Goal: Task Accomplishment & Management: Use online tool/utility

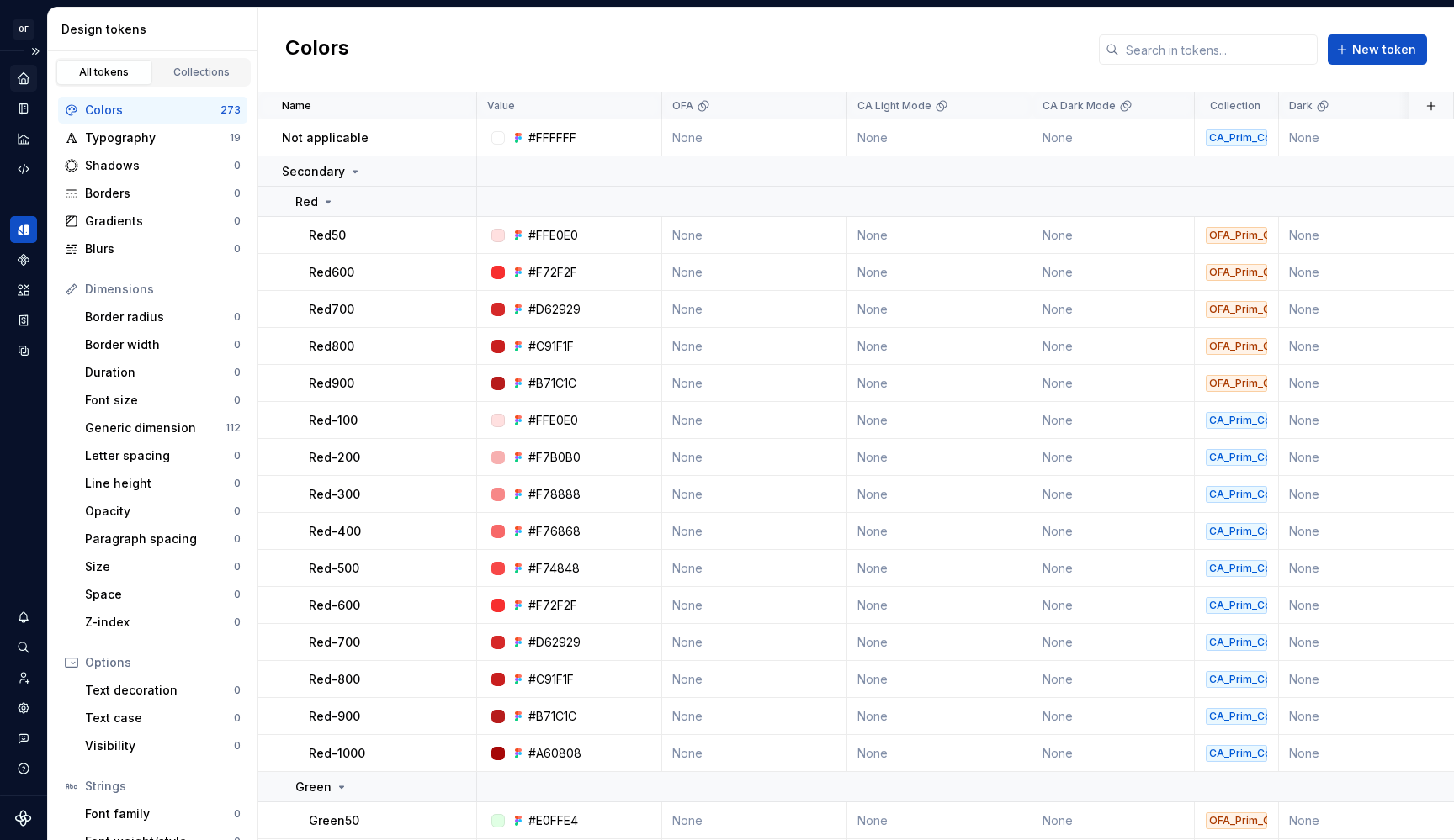
click at [20, 78] on icon "Home" at bounding box center [23, 77] width 11 height 11
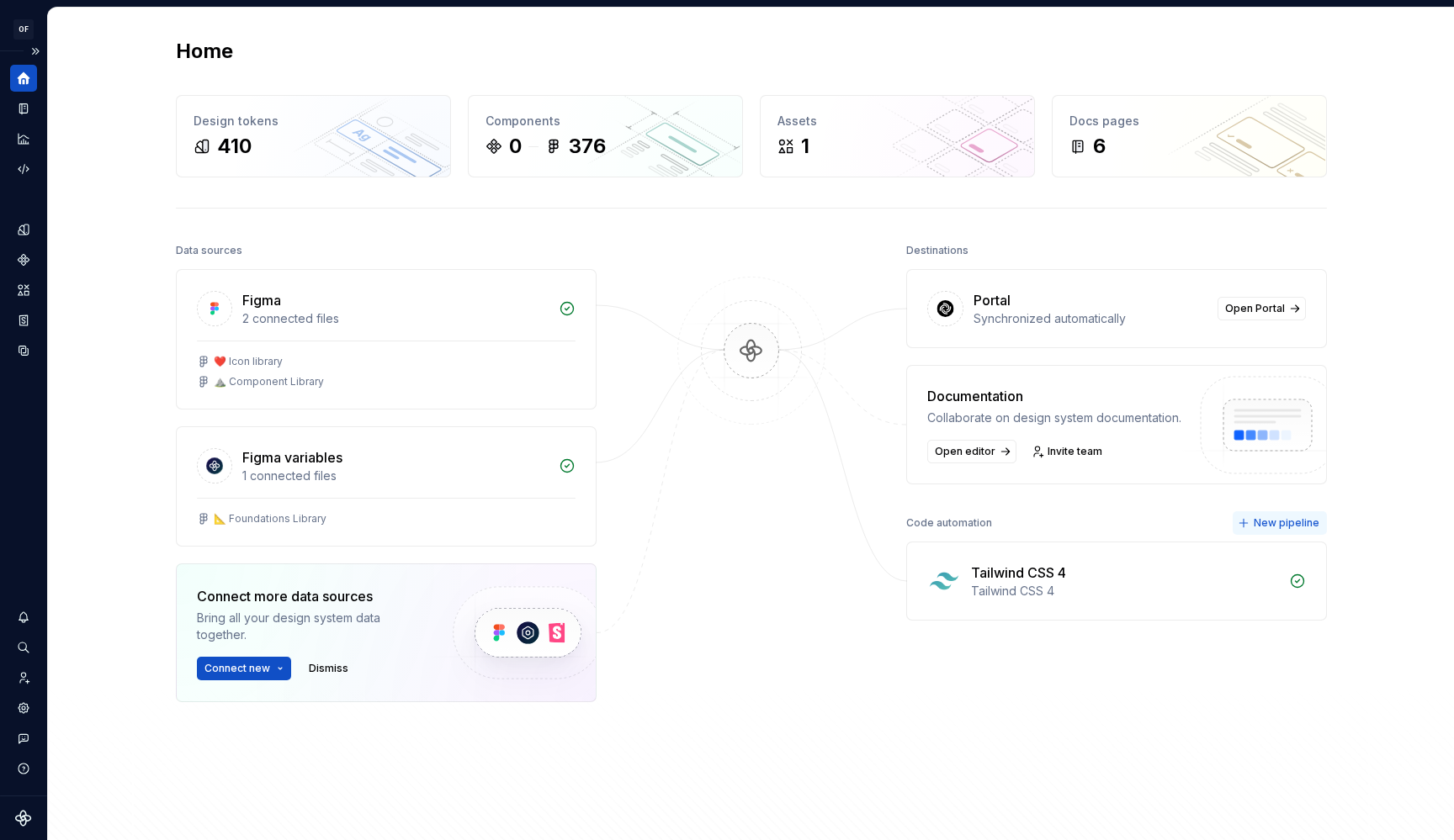
click at [1268, 520] on span "New pipeline" at bounding box center [1287, 522] width 66 height 13
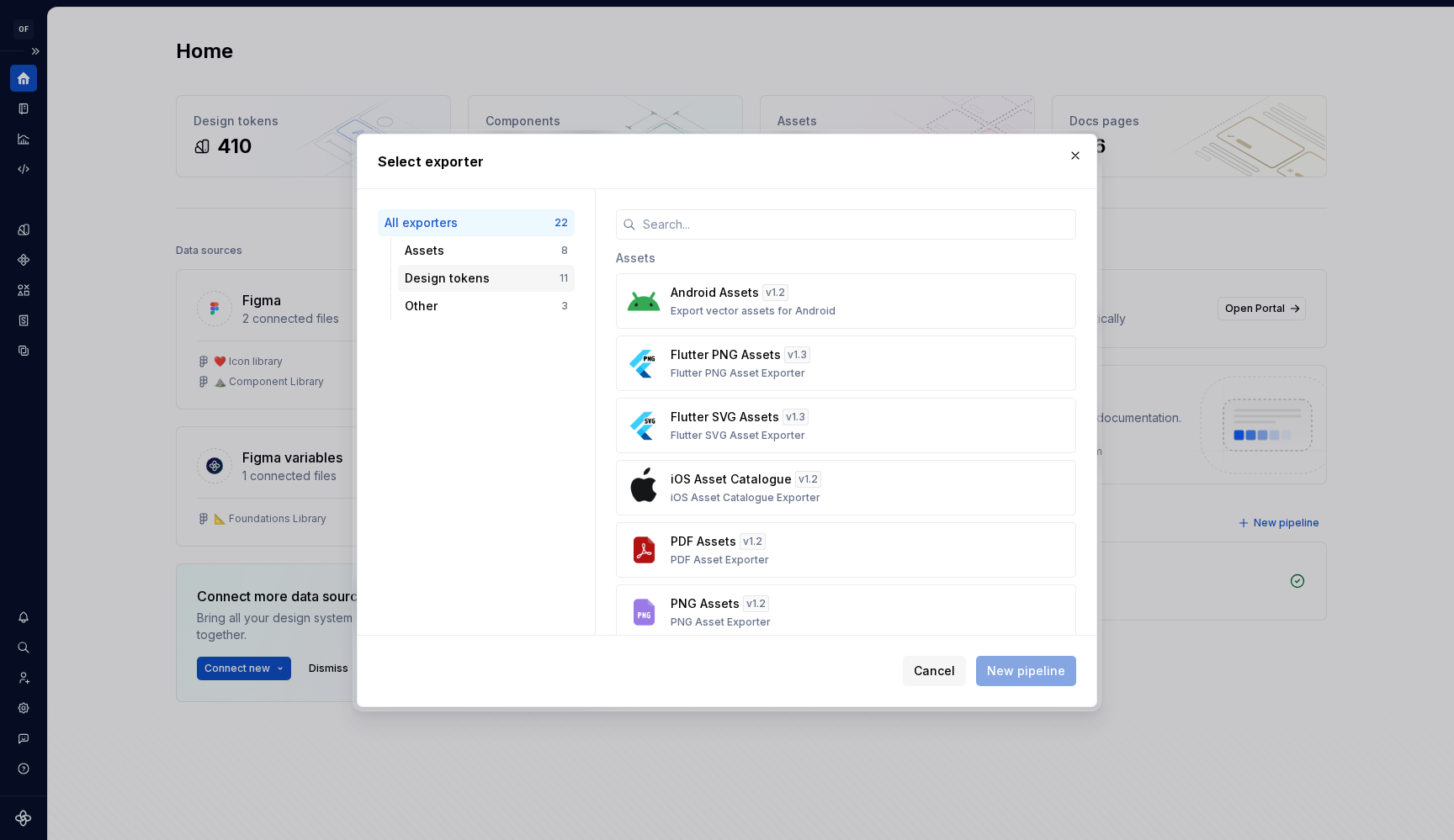
click at [473, 280] on div "Design tokens" at bounding box center [482, 278] width 155 height 17
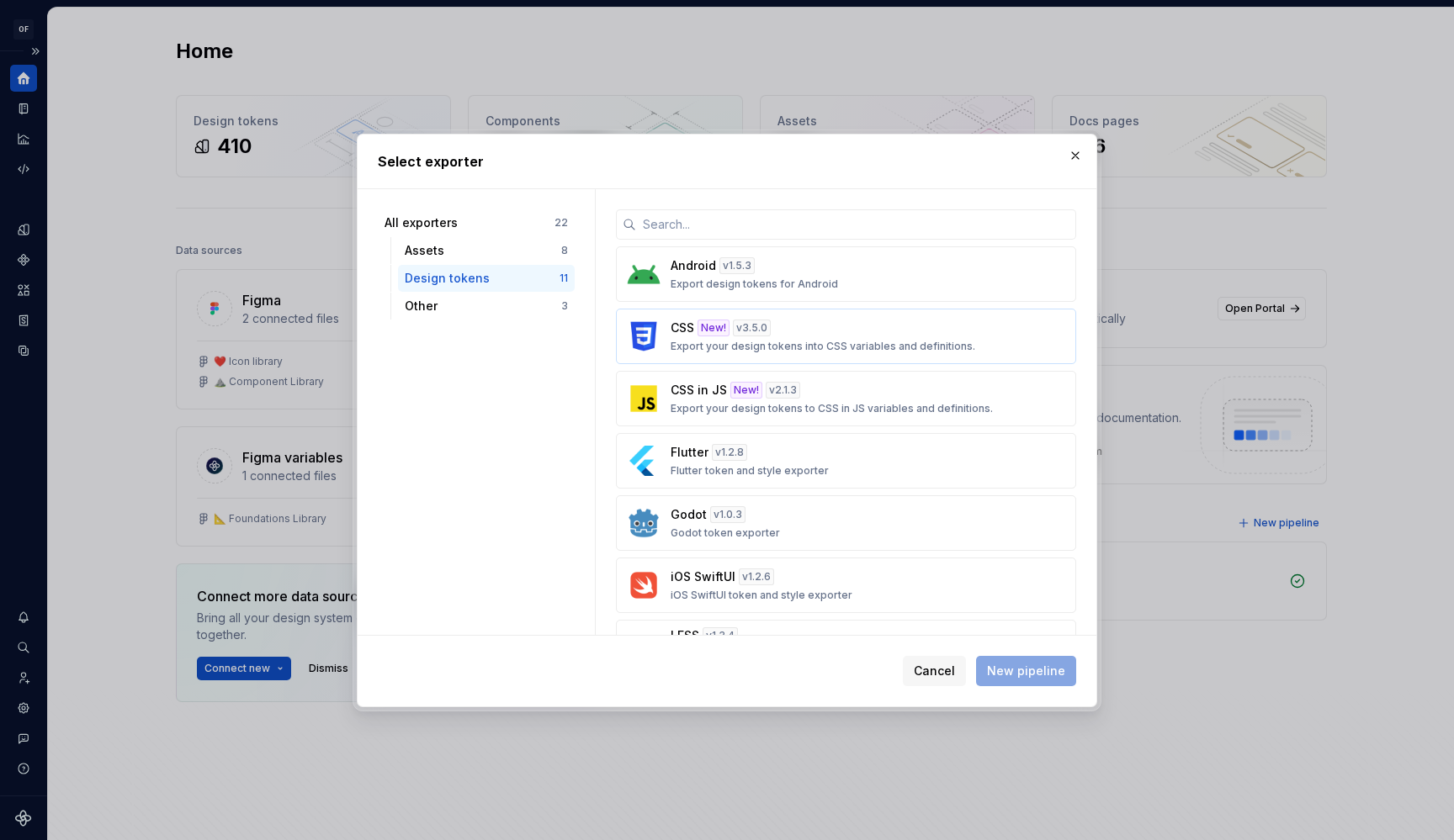
click at [812, 345] on p "Export your design tokens into CSS variables and definitions." at bounding box center [822, 346] width 305 height 13
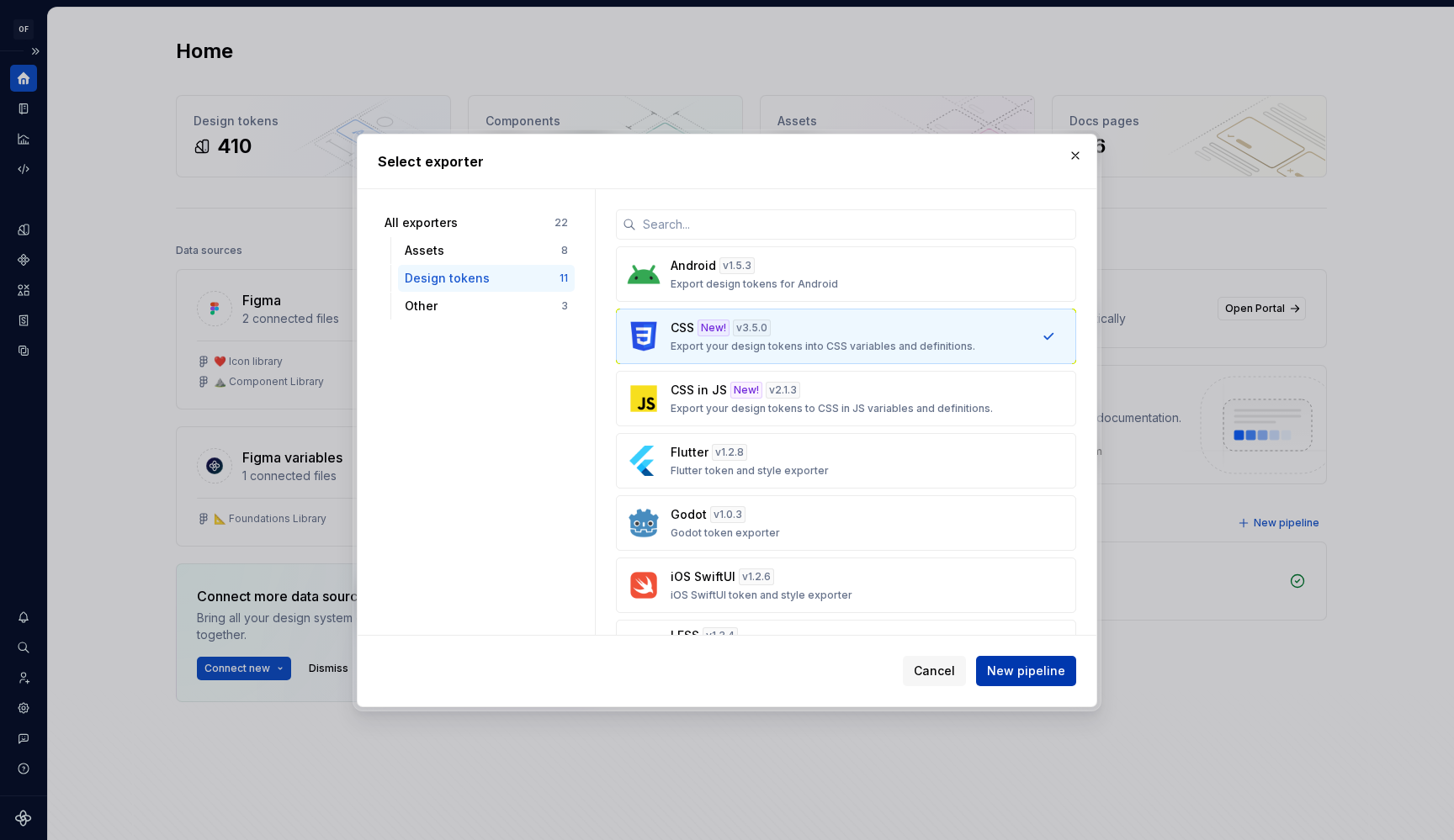
click at [1049, 661] on button "New pipeline" at bounding box center [1026, 671] width 100 height 30
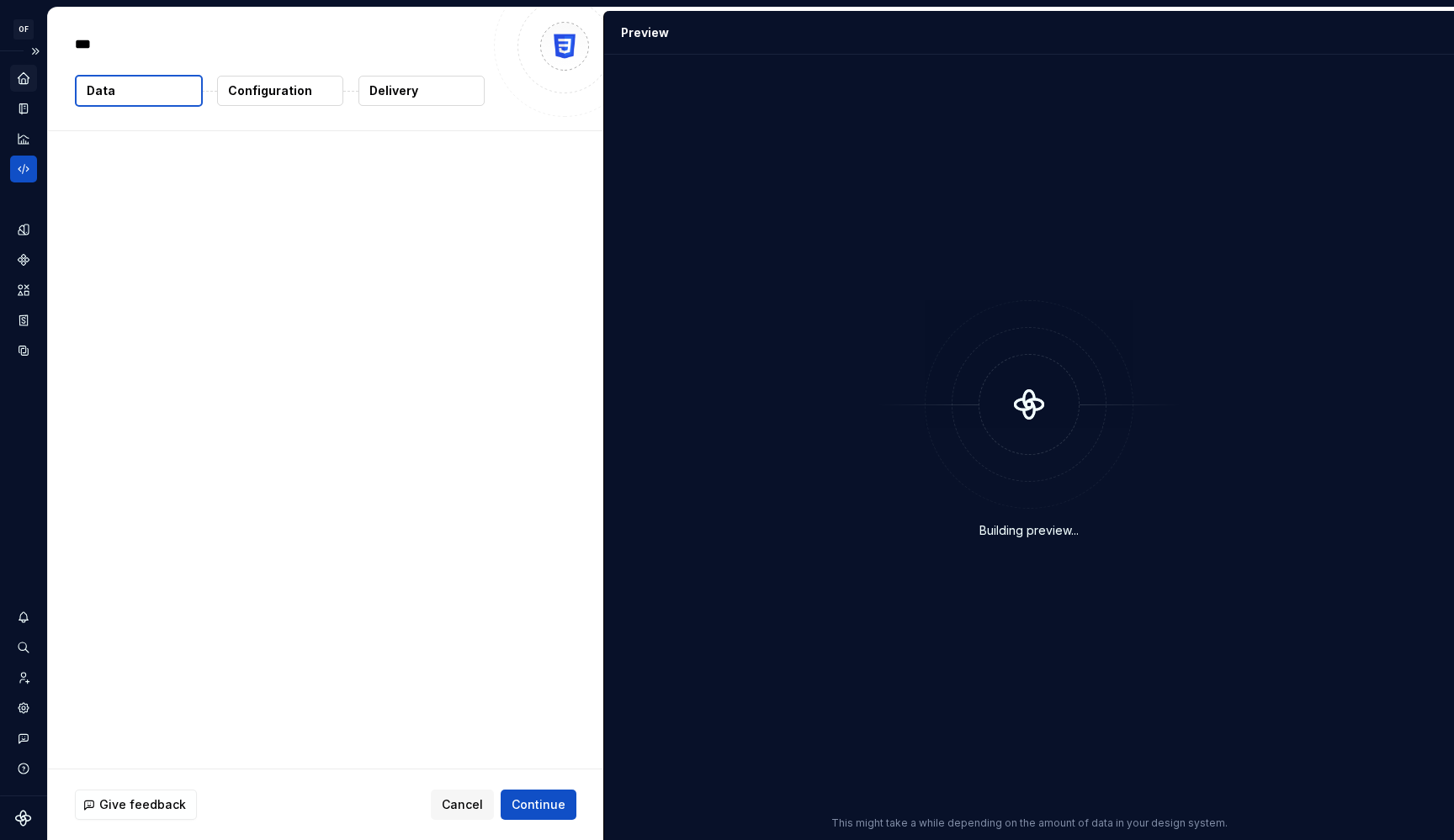
type textarea "*"
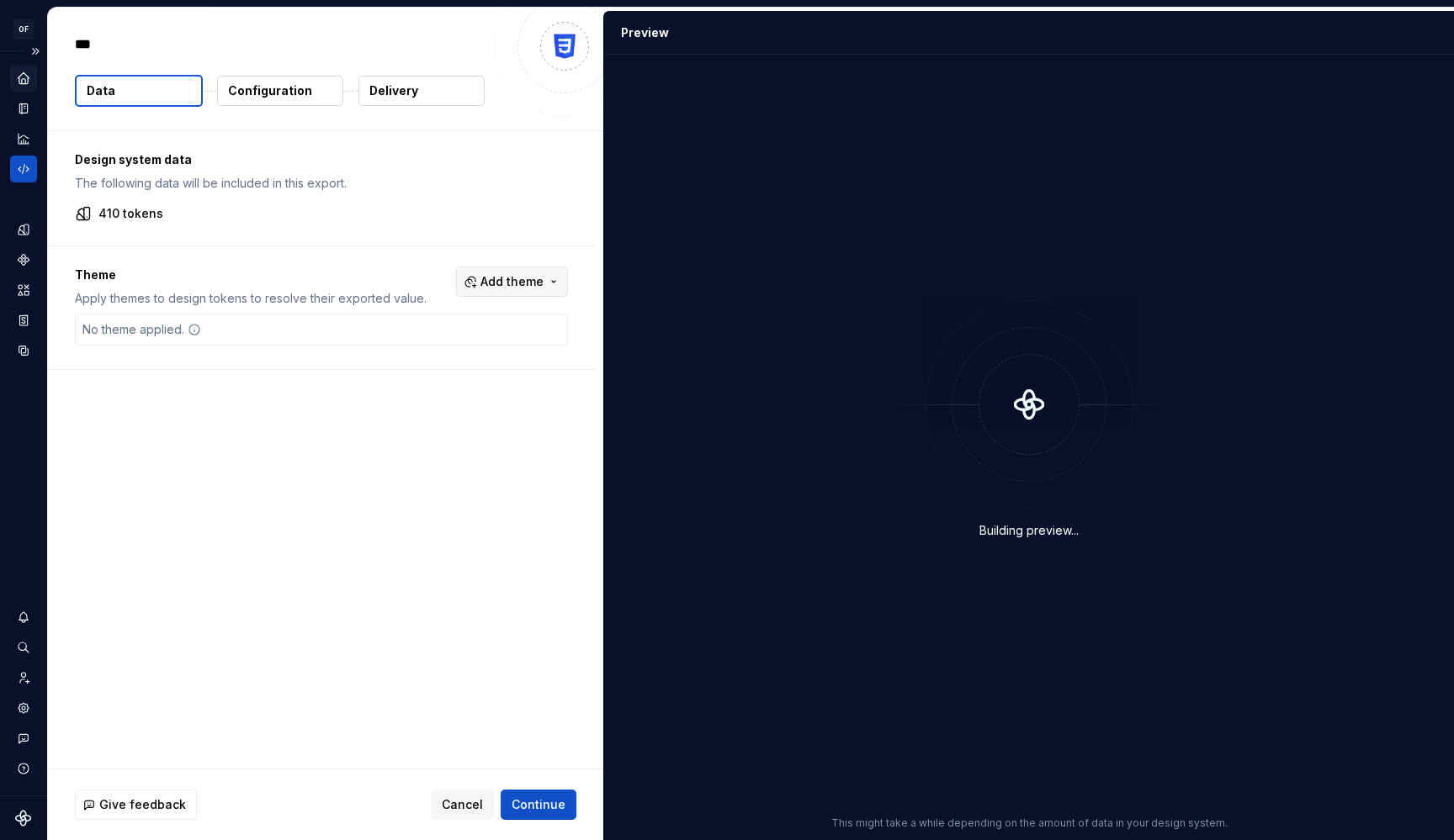
click at [462, 272] on button "Add theme" at bounding box center [513, 282] width 112 height 30
click at [413, 368] on div "OFA" at bounding box center [408, 376] width 23 height 17
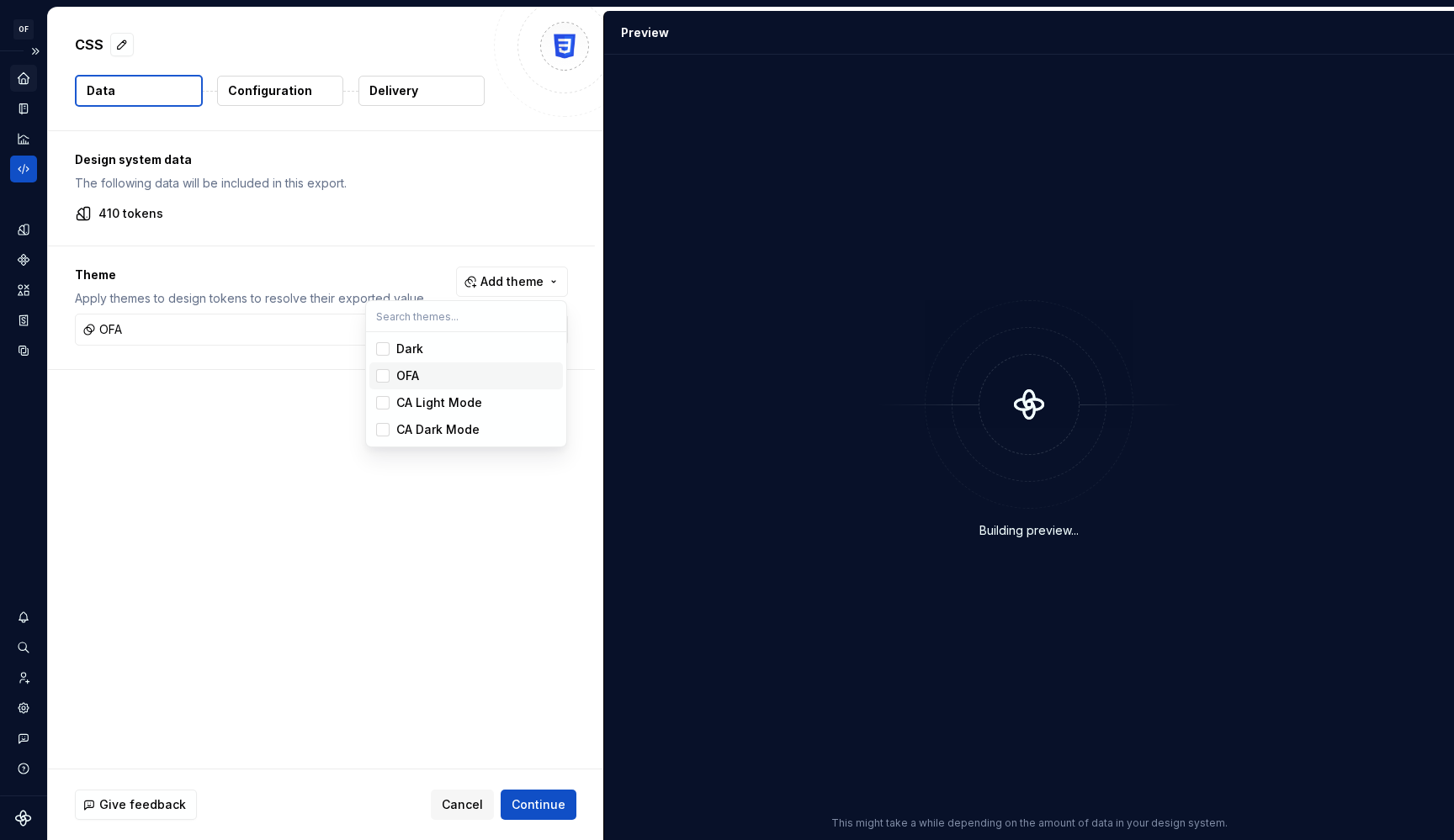
click at [263, 417] on html "OF APEX AL Design system data CSS Data Configuration Delivery Design system dat…" at bounding box center [727, 420] width 1454 height 840
click at [270, 93] on p "Configuration" at bounding box center [270, 91] width 84 height 17
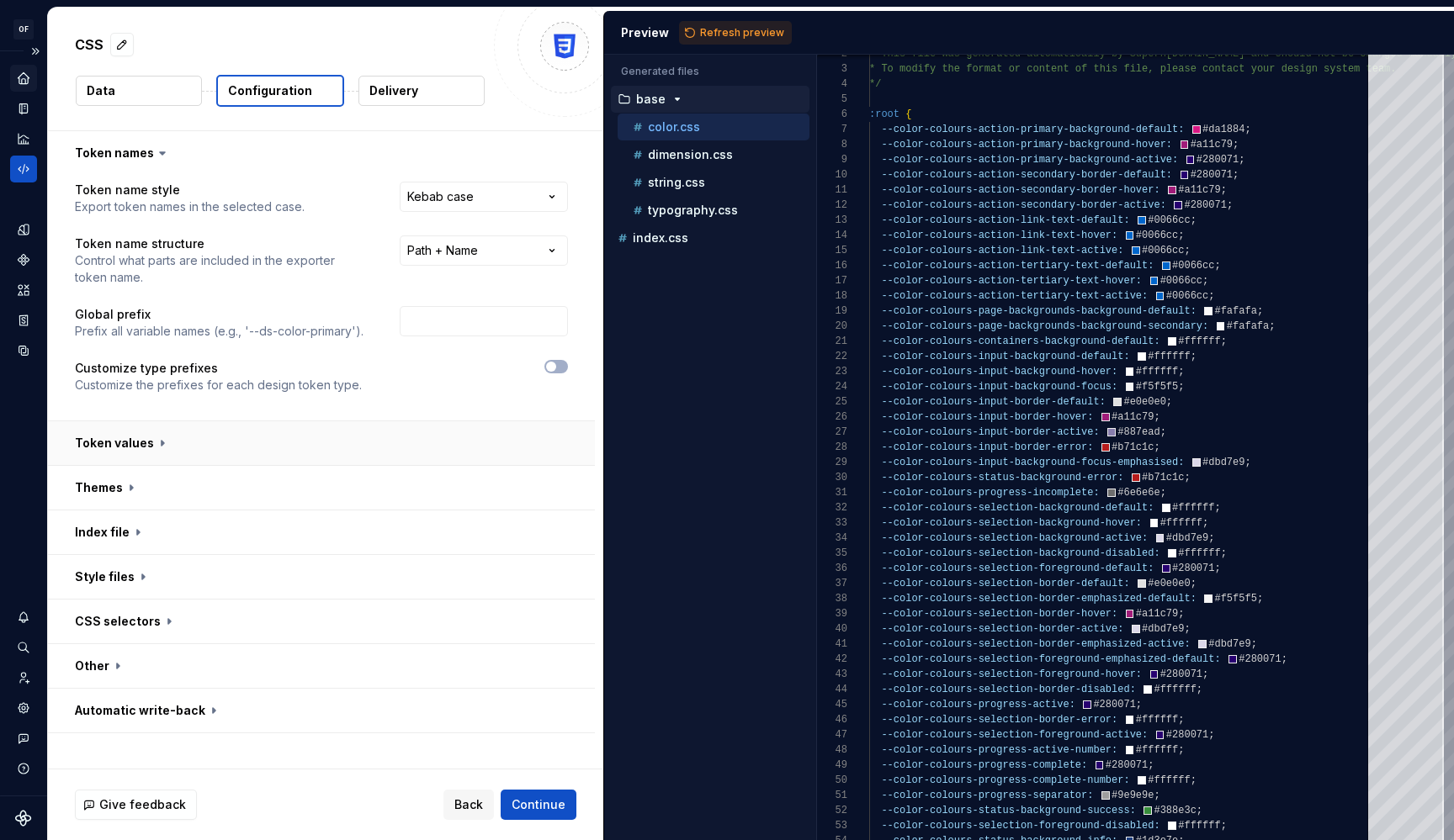
click at [211, 441] on button "button" at bounding box center [321, 443] width 547 height 44
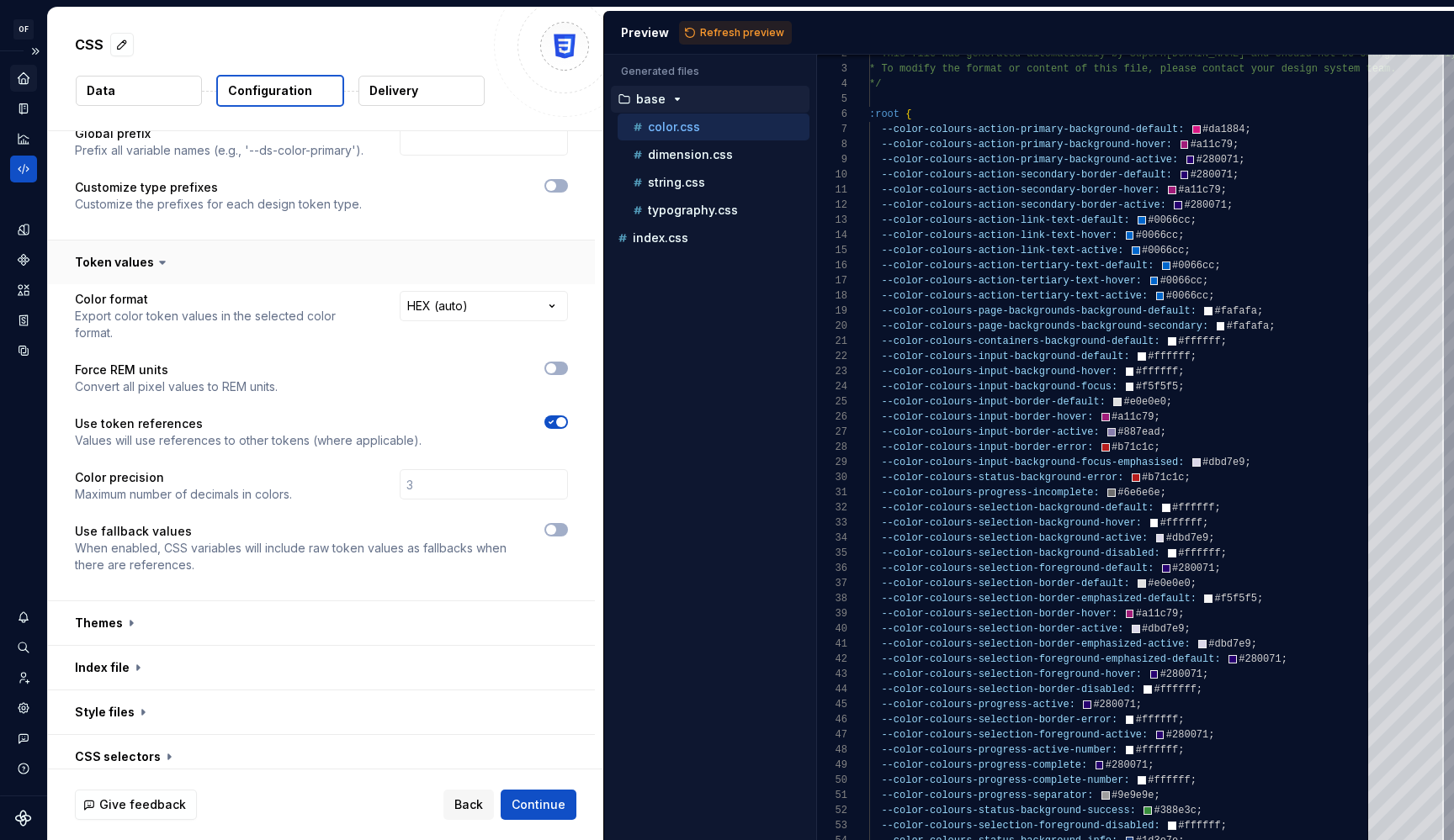
scroll to position [183, 0]
click at [510, 303] on html "**********" at bounding box center [727, 420] width 1454 height 840
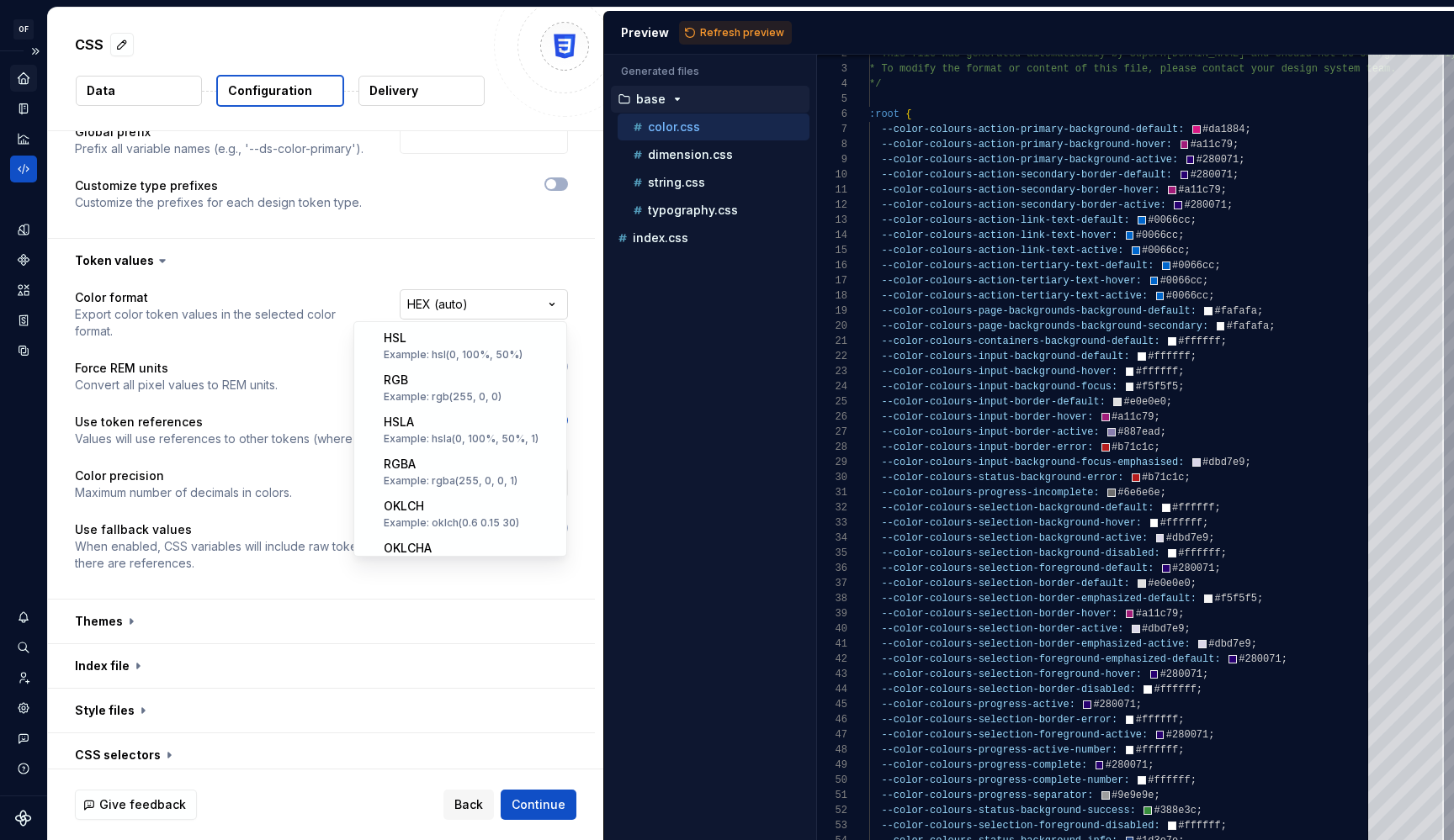
scroll to position [330, 0]
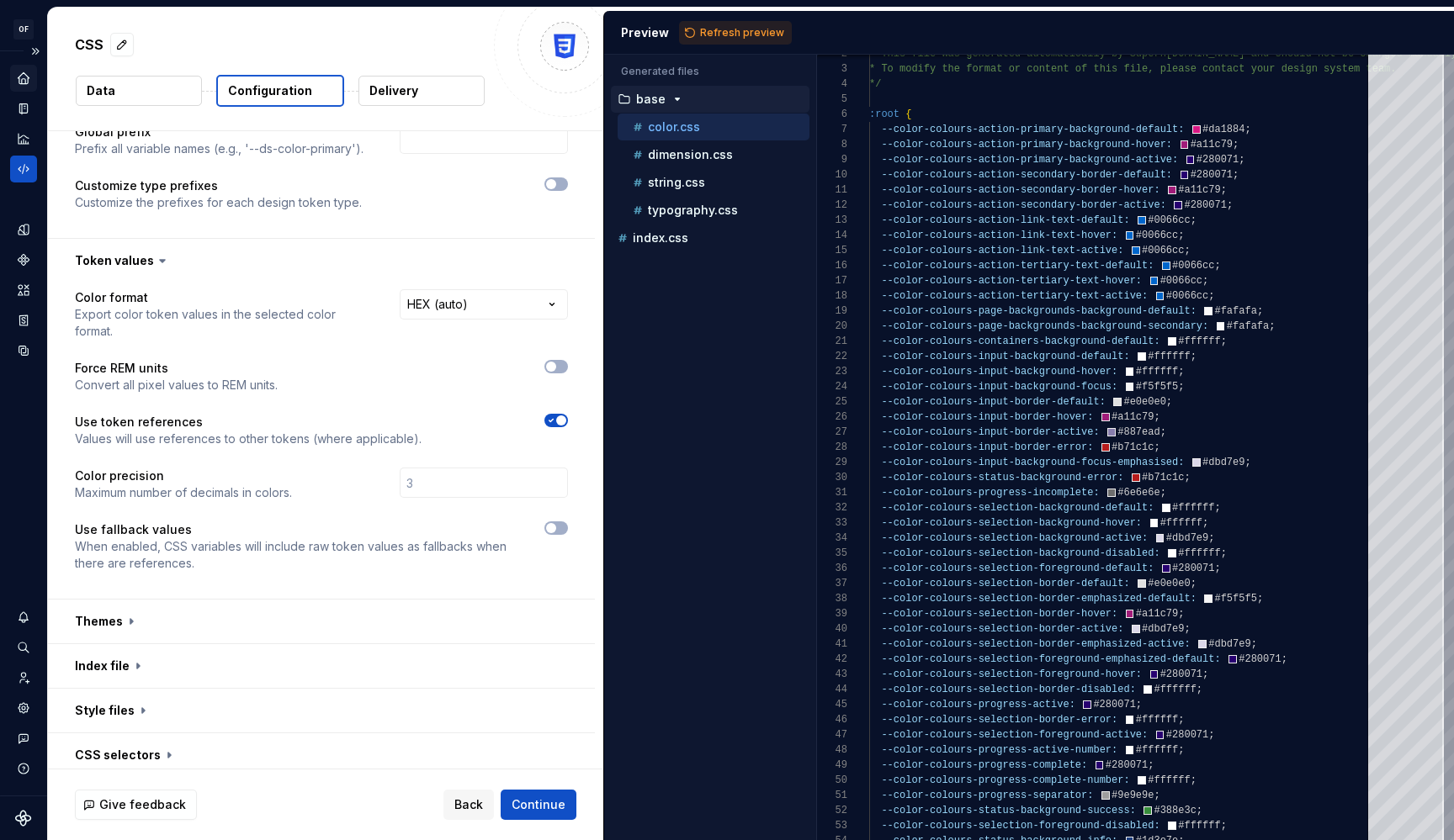
click at [239, 348] on html "**********" at bounding box center [727, 420] width 1454 height 840
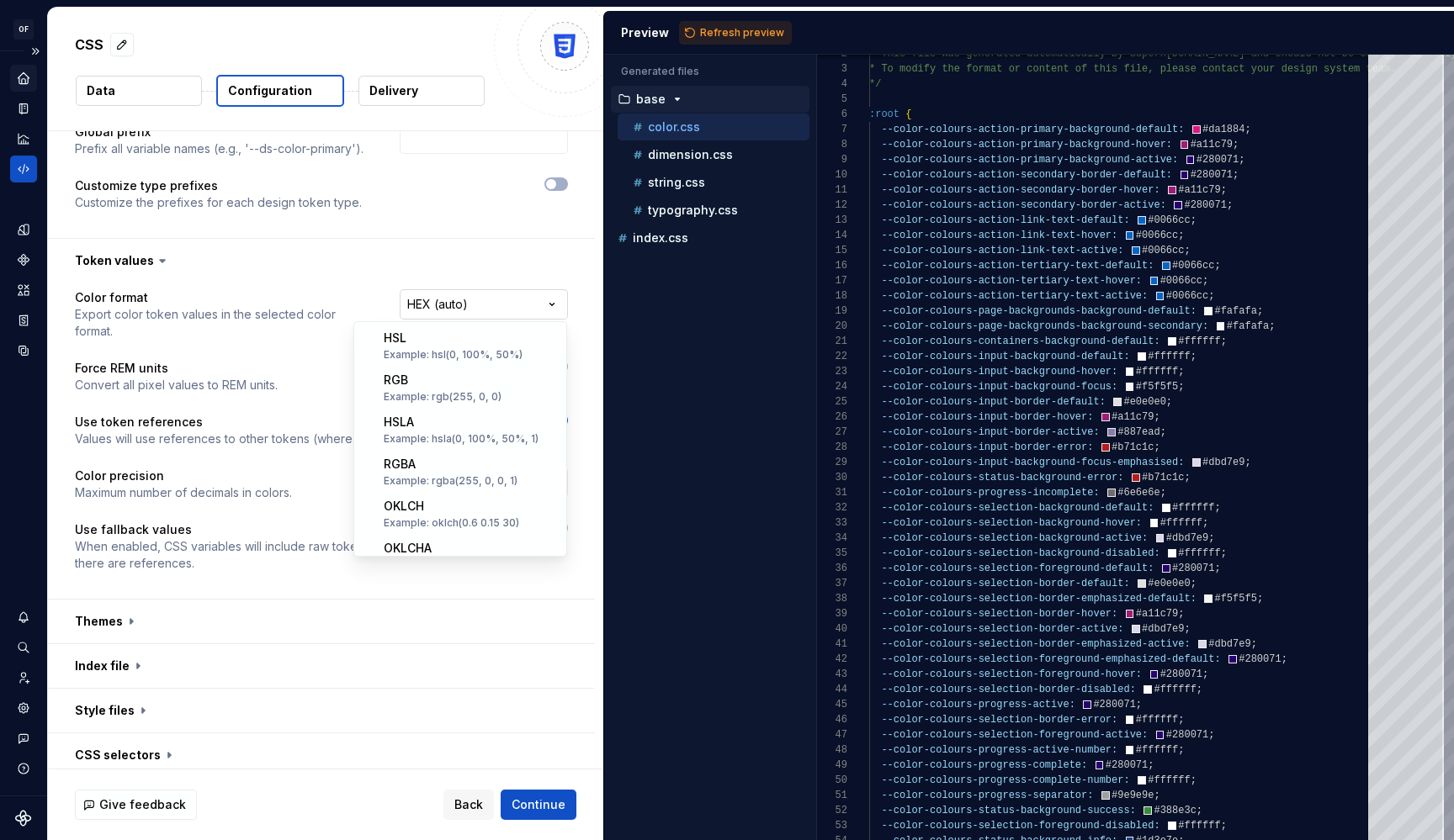
click at [484, 305] on html "**********" at bounding box center [727, 420] width 1454 height 840
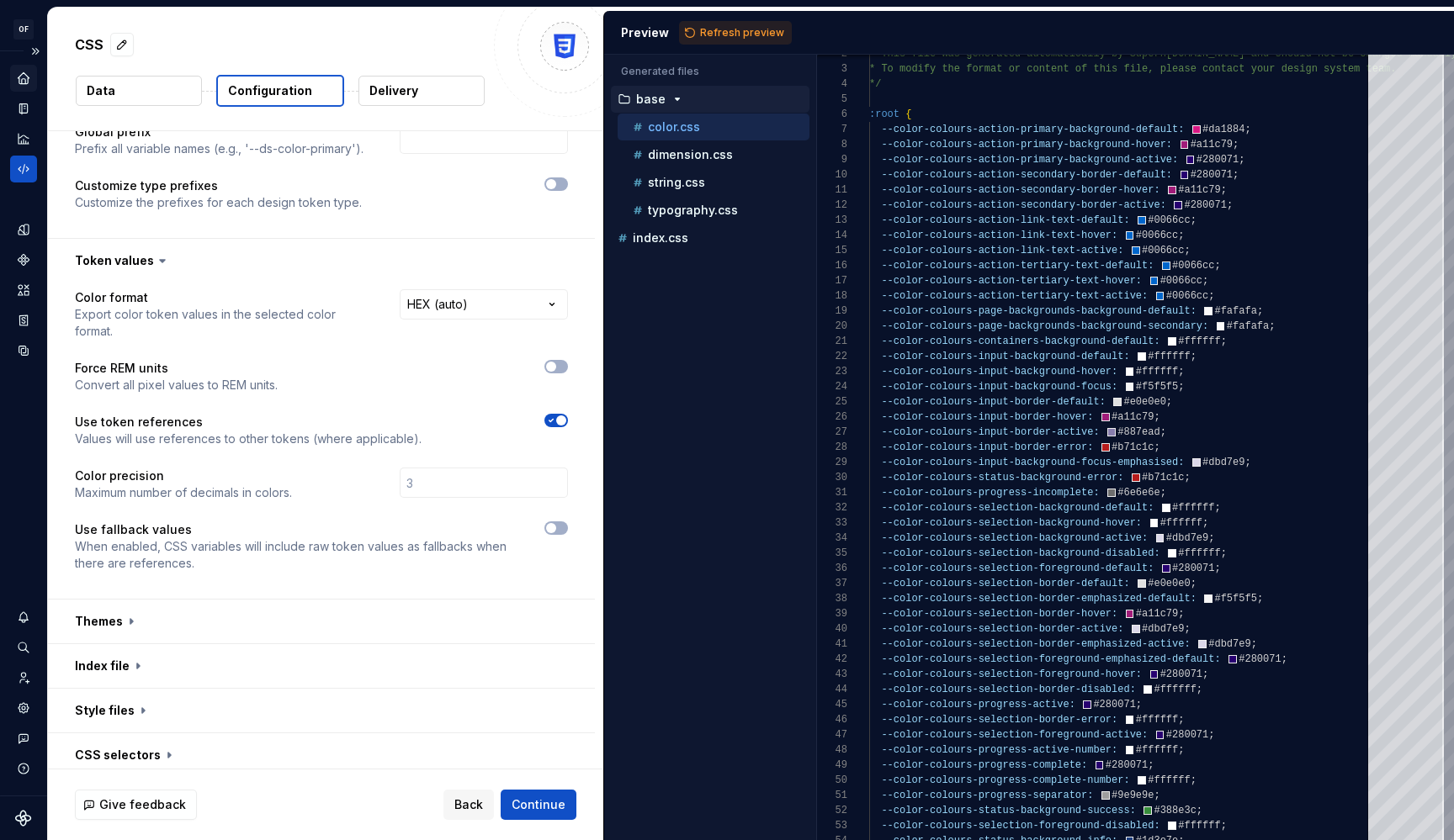
click at [270, 345] on html "**********" at bounding box center [727, 420] width 1454 height 840
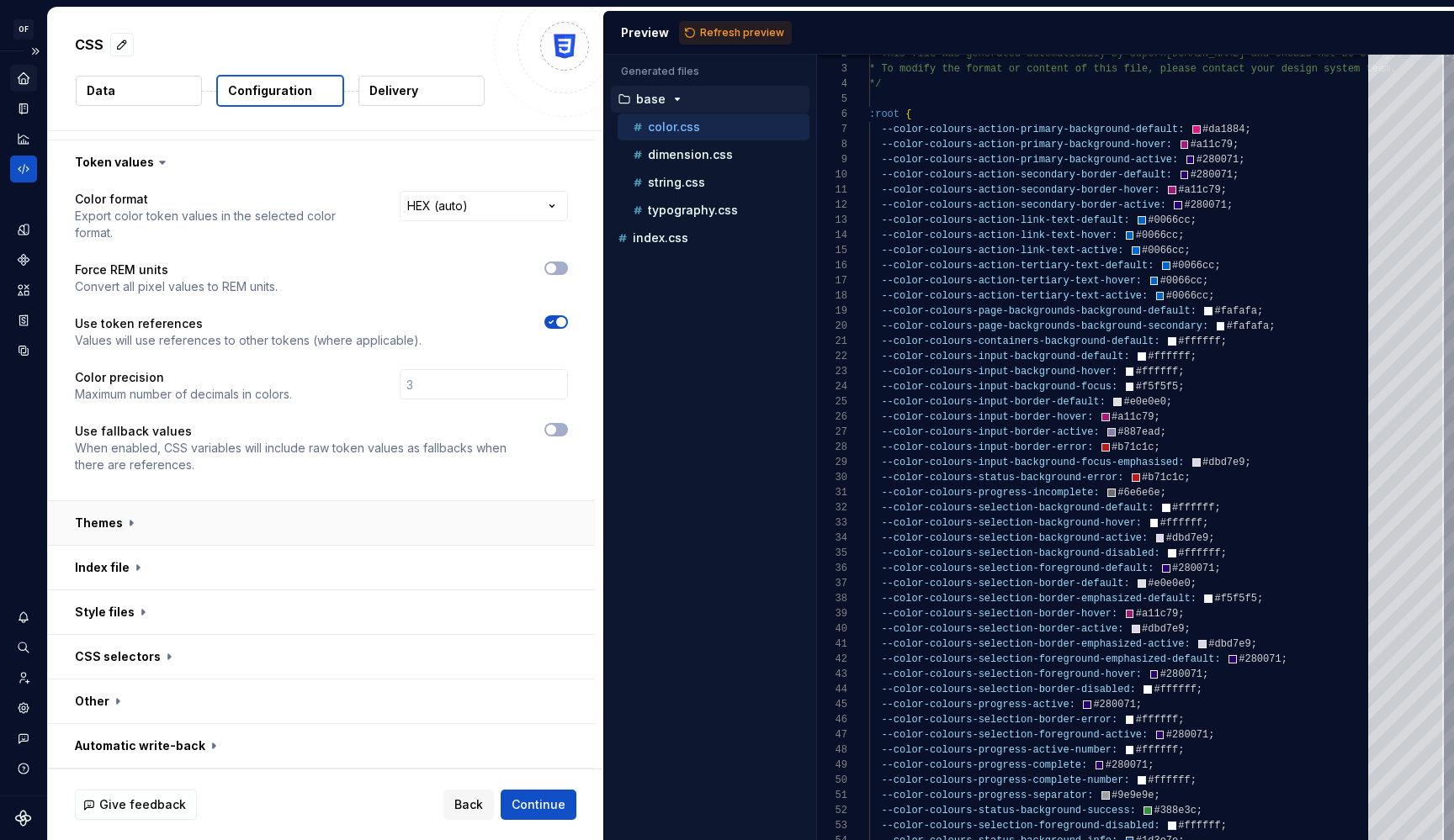
scroll to position [281, 0]
click at [114, 574] on button "button" at bounding box center [321, 568] width 547 height 44
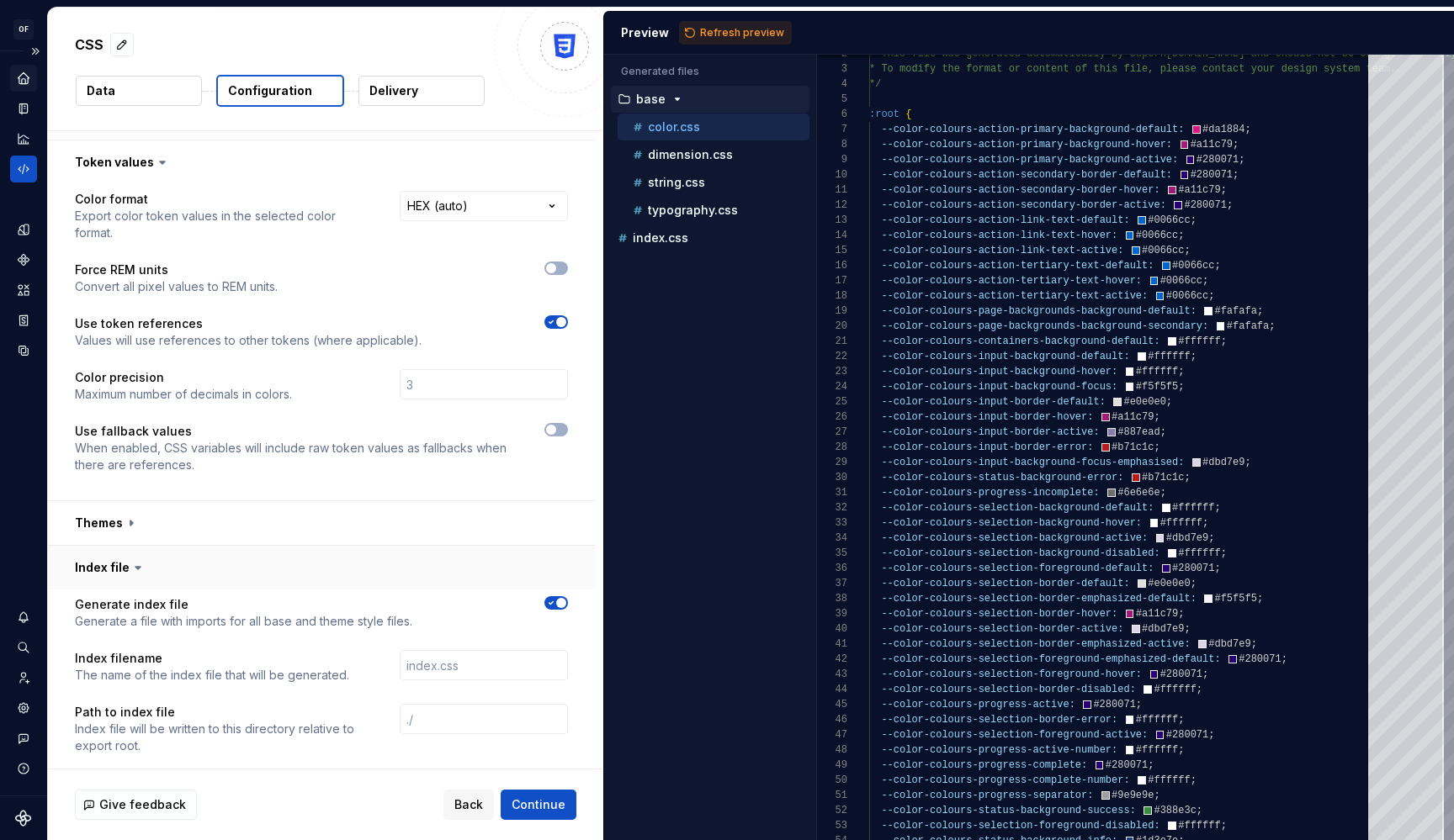
click at [114, 573] on button "button" at bounding box center [321, 568] width 547 height 44
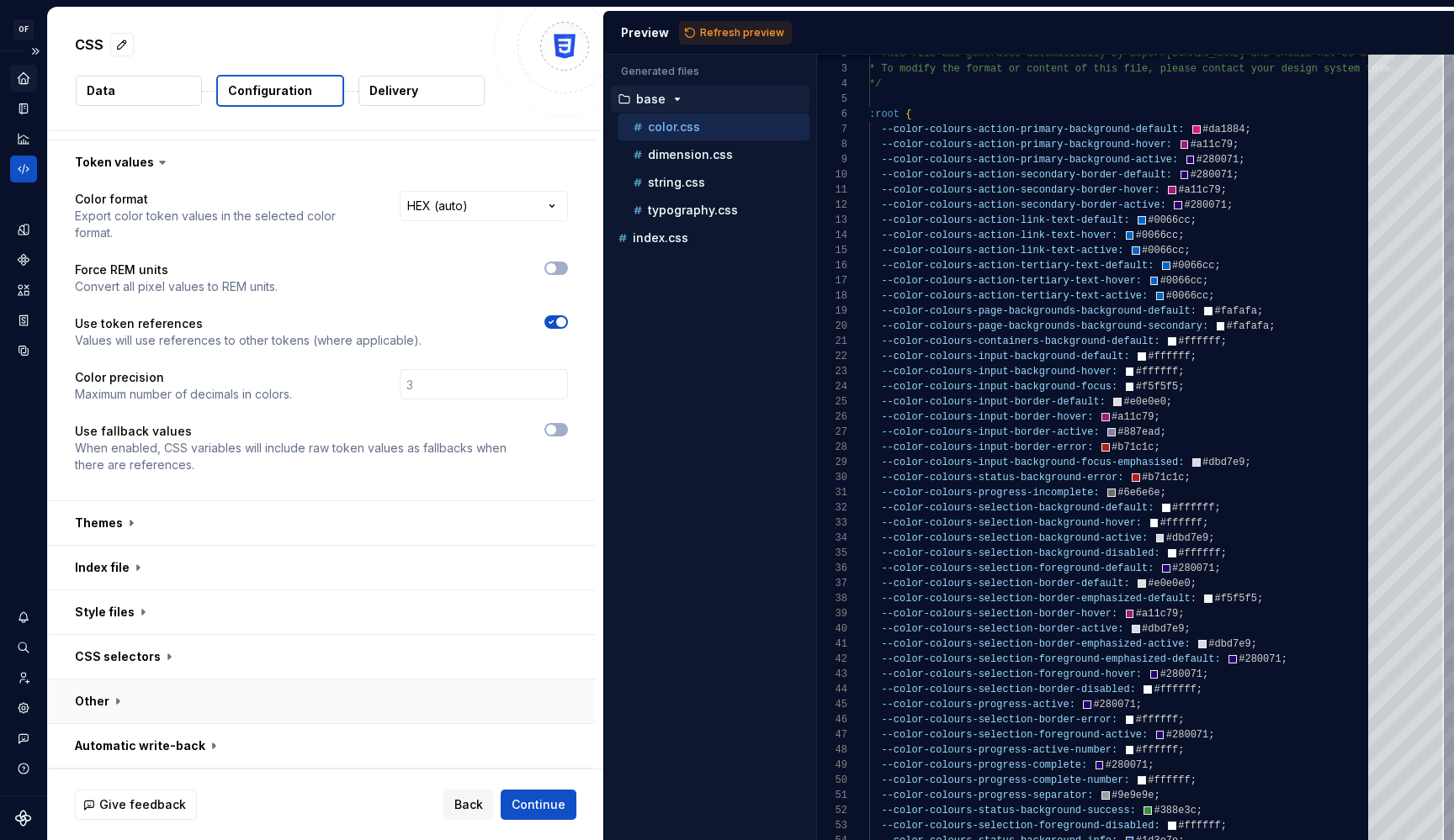
click at [109, 696] on button "button" at bounding box center [321, 702] width 547 height 44
click at [127, 657] on button "button" at bounding box center [321, 657] width 547 height 44
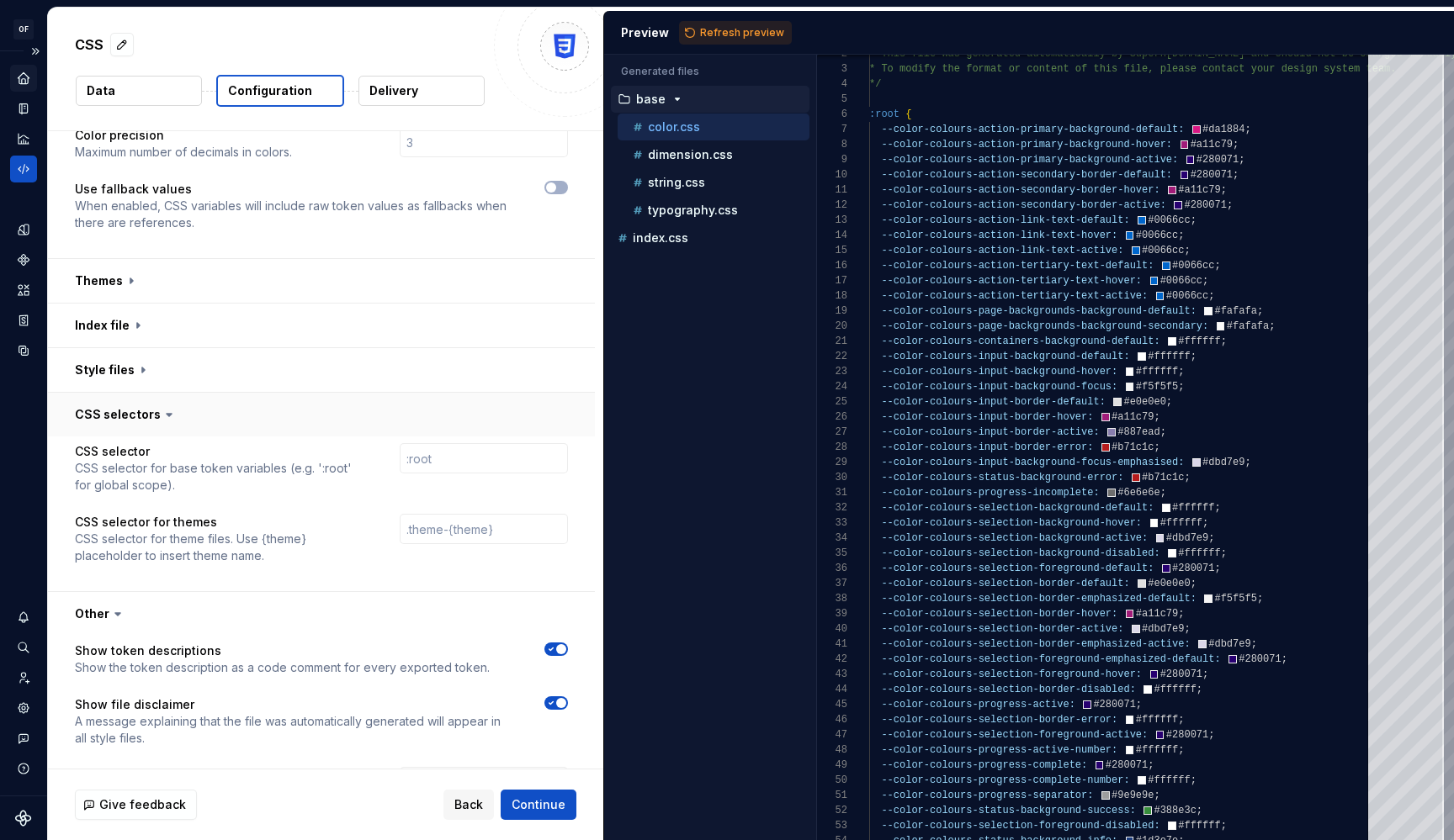
scroll to position [524, 0]
click at [118, 415] on button "button" at bounding box center [321, 415] width 547 height 44
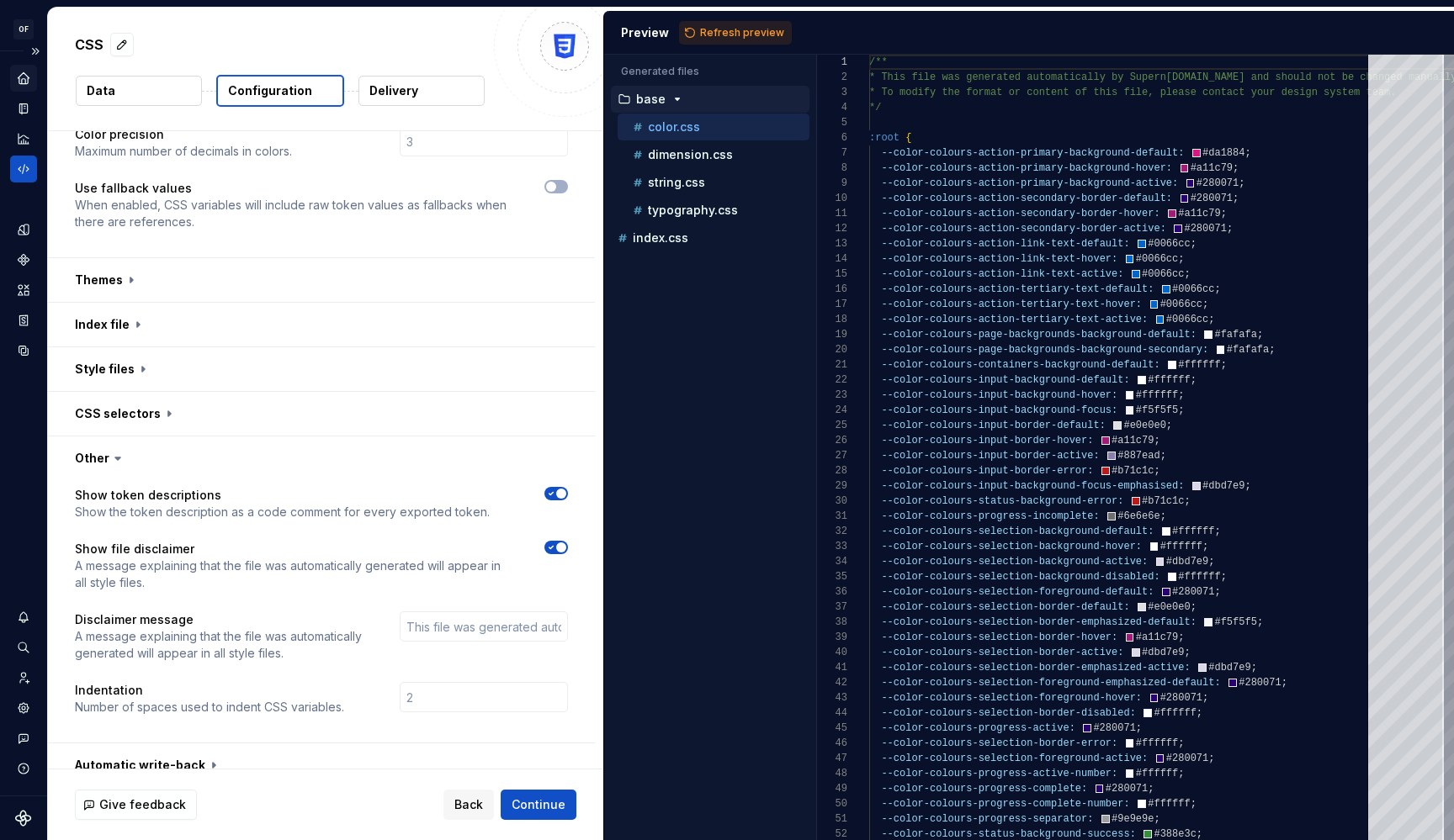
click at [415, 100] on button "Delivery" at bounding box center [422, 91] width 126 height 30
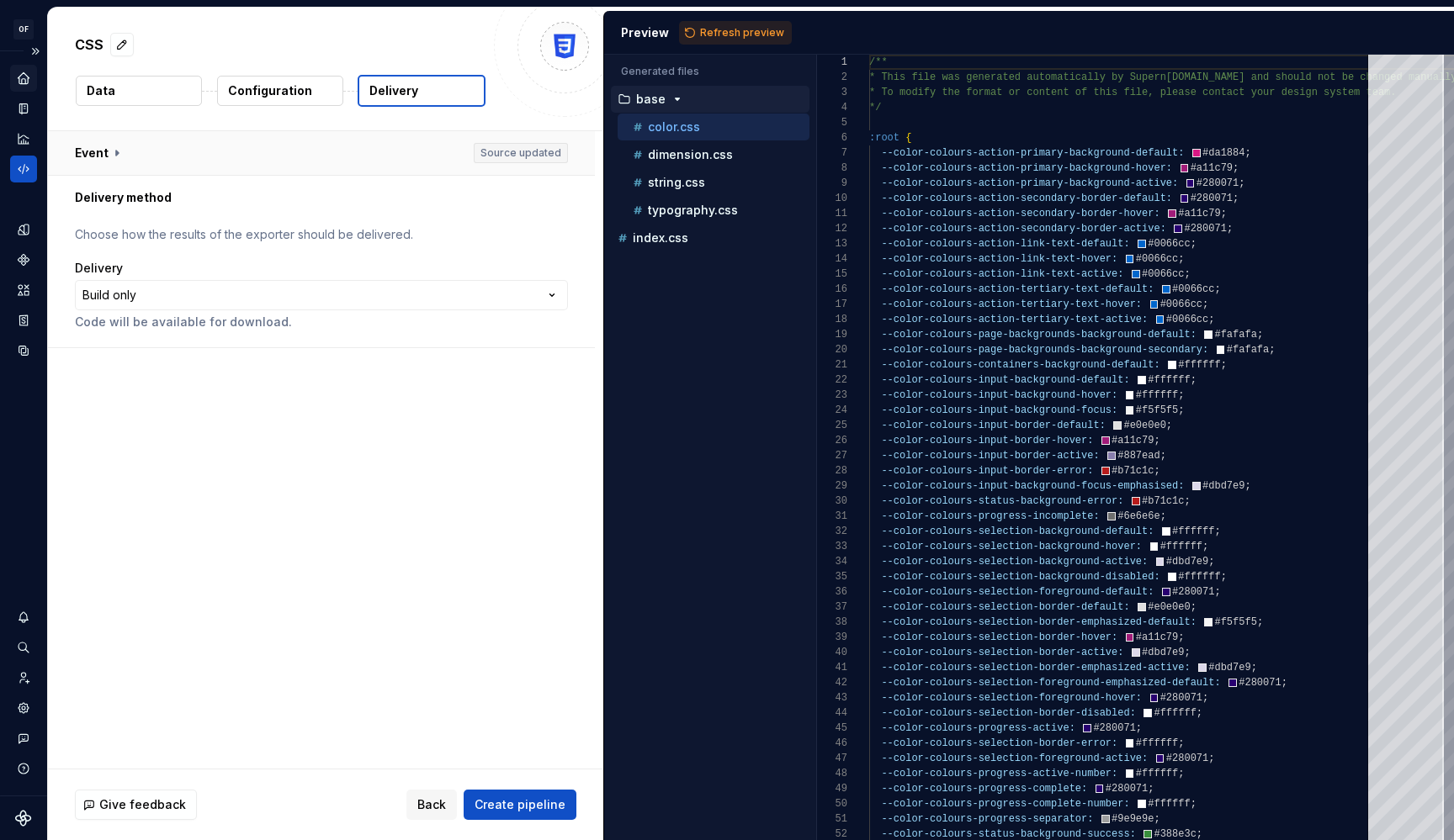
click at [104, 154] on button "button" at bounding box center [321, 153] width 547 height 44
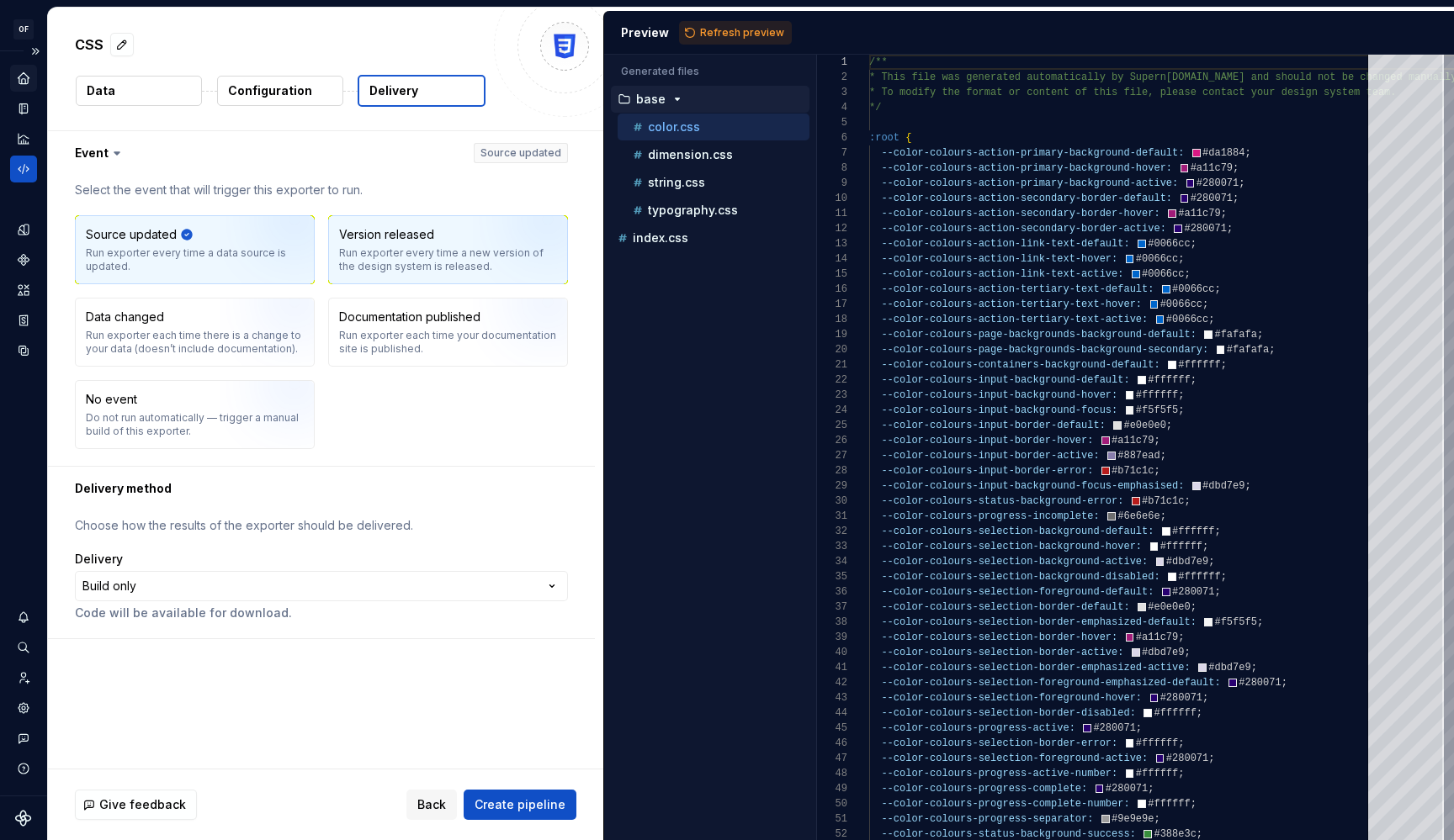
click at [483, 250] on img "button" at bounding box center [527, 256] width 108 height 113
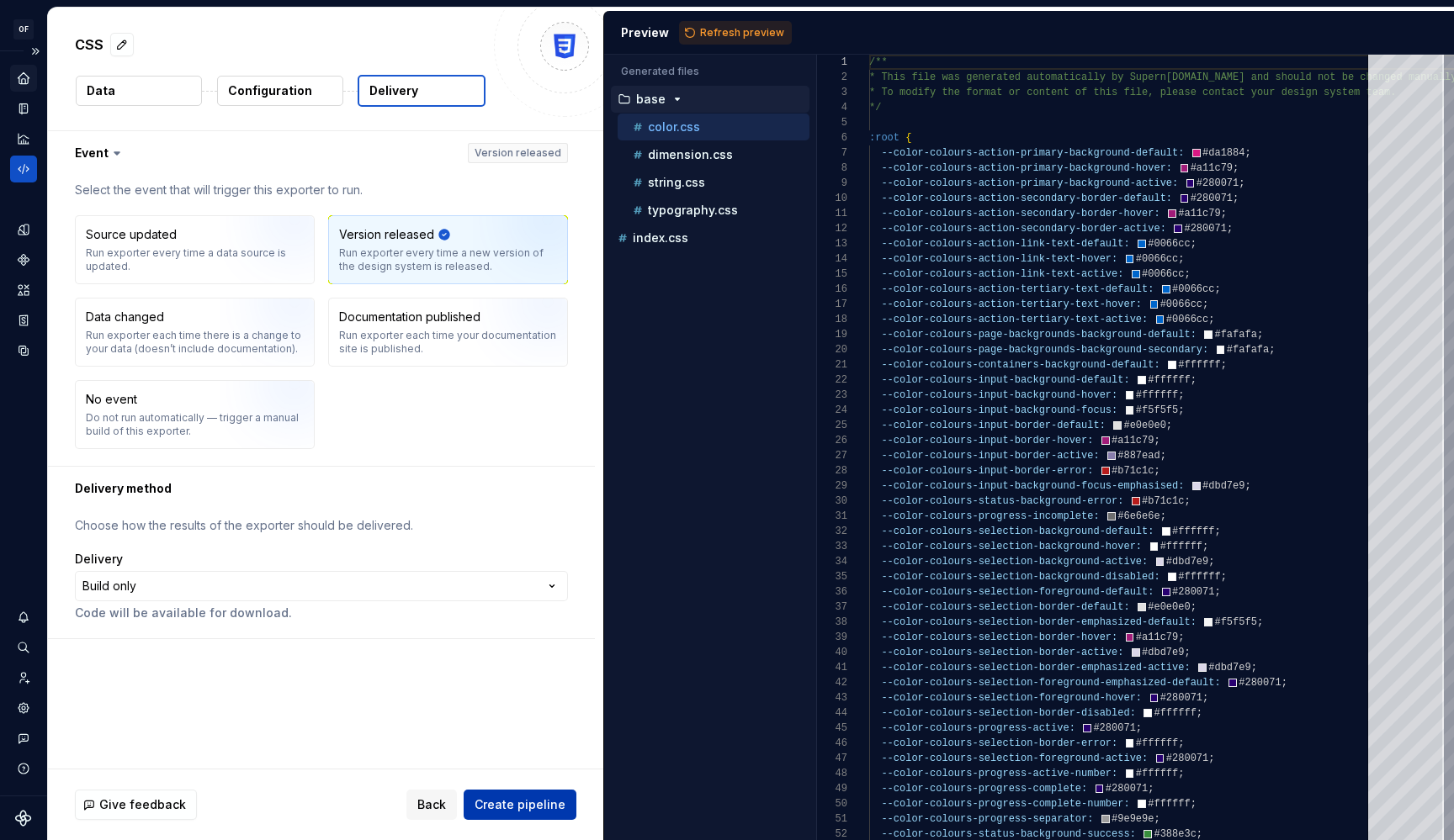
click at [509, 792] on button "Create pipeline" at bounding box center [520, 805] width 113 height 30
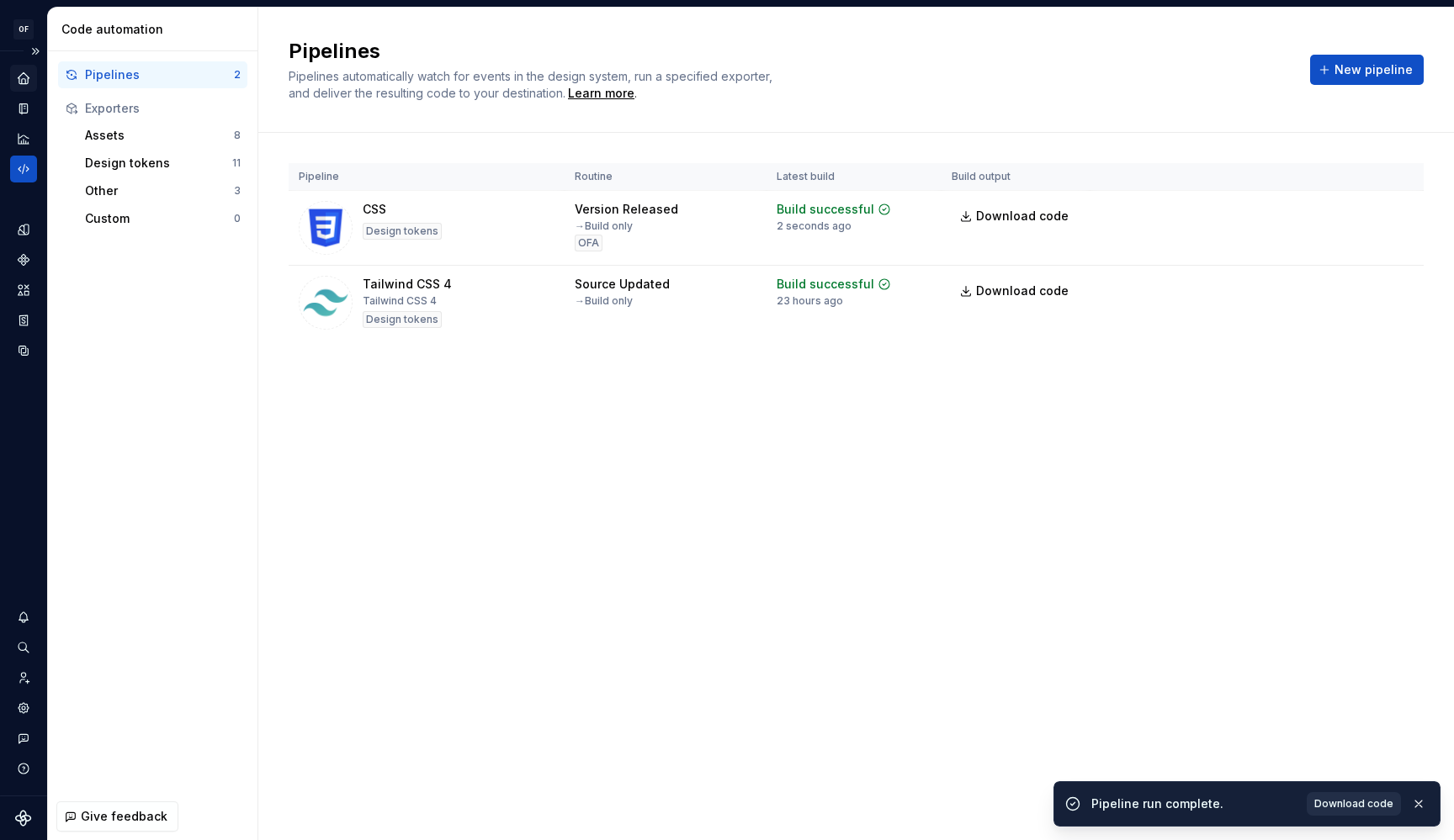
click at [1347, 807] on span "Download code" at bounding box center [1354, 804] width 79 height 13
